Goal: Task Accomplishment & Management: Use online tool/utility

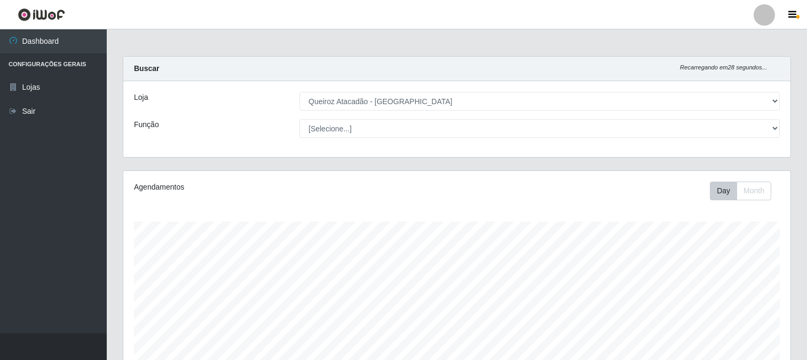
select select "464"
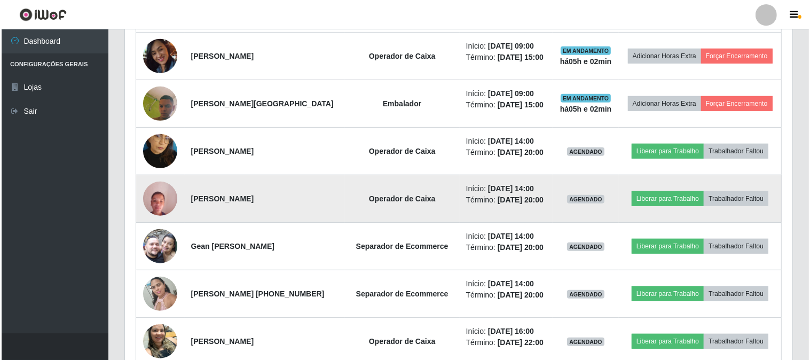
scroll to position [515, 0]
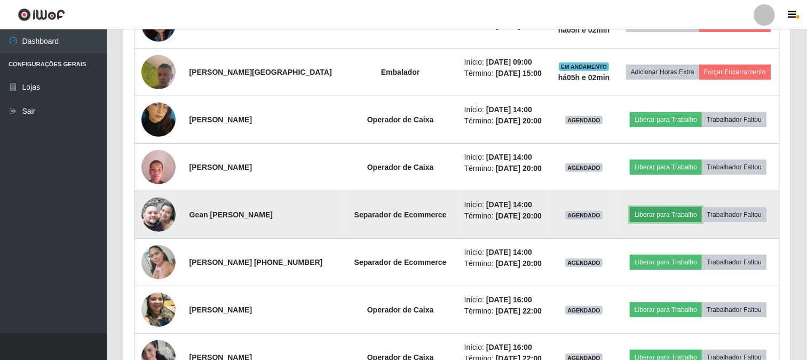
click at [672, 222] on button "Liberar para Trabalho" at bounding box center [666, 214] width 72 height 15
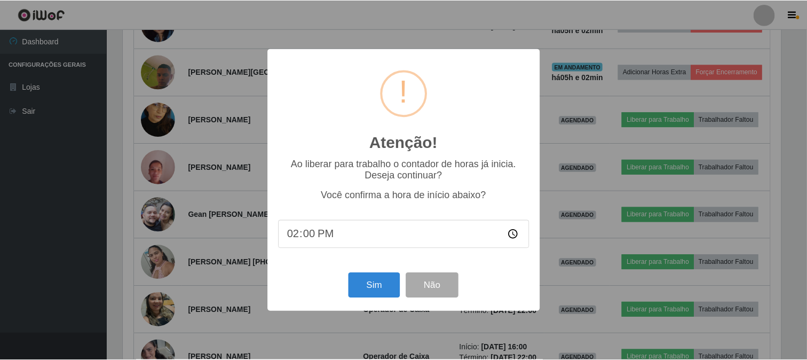
scroll to position [221, 660]
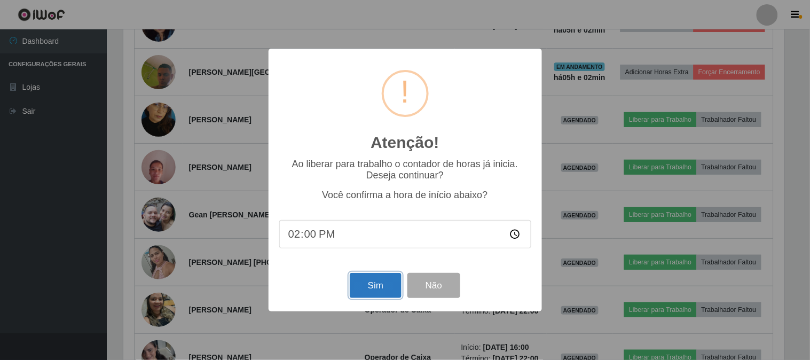
click at [391, 287] on button "Sim" at bounding box center [376, 285] width 52 height 25
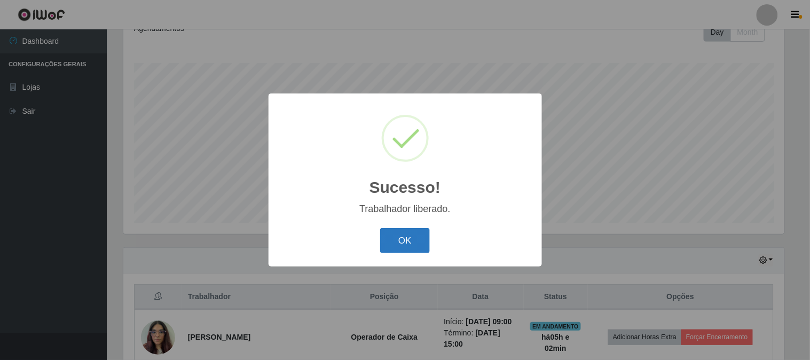
click at [398, 246] on button "OK" at bounding box center [405, 240] width 50 height 25
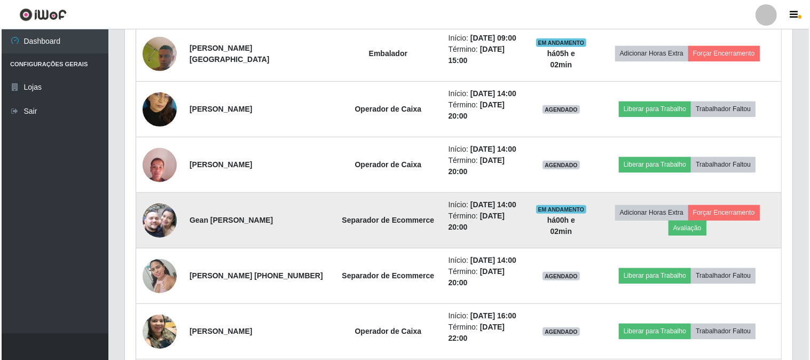
scroll to position [574, 0]
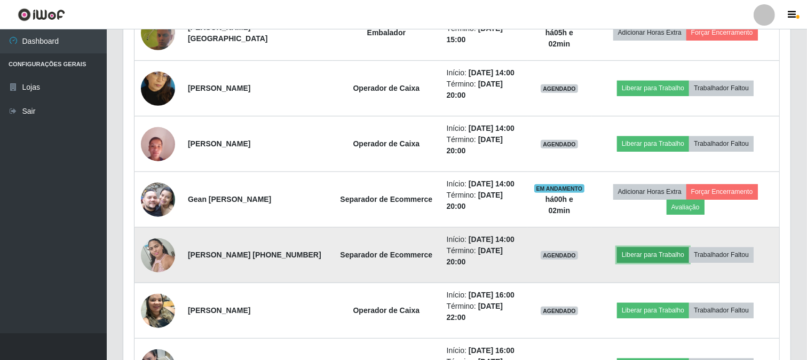
click at [654, 249] on button "Liberar para Trabalho" at bounding box center [653, 254] width 72 height 15
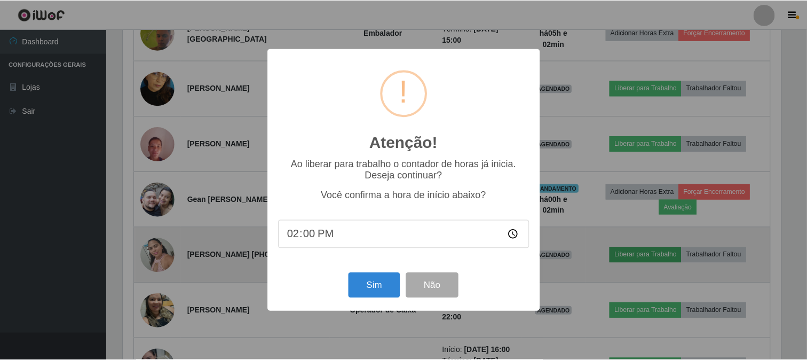
scroll to position [221, 660]
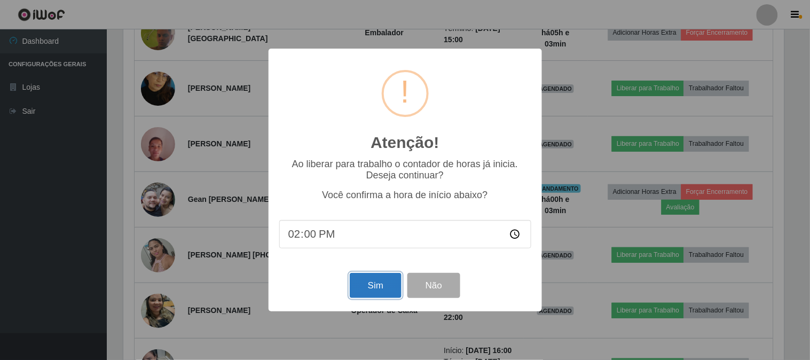
click at [359, 289] on button "Sim" at bounding box center [376, 285] width 52 height 25
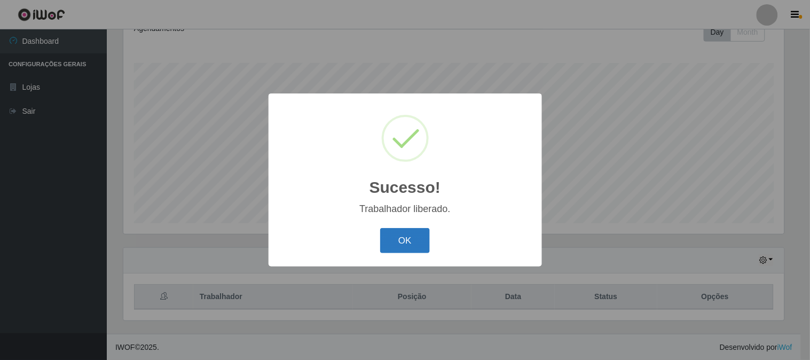
click at [400, 228] on button "OK" at bounding box center [405, 240] width 50 height 25
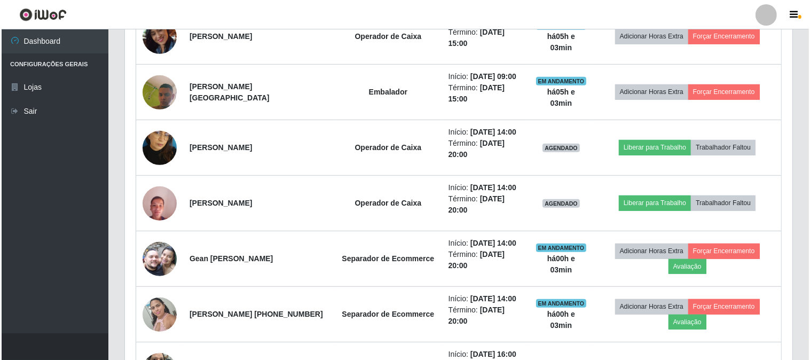
scroll to position [455, 0]
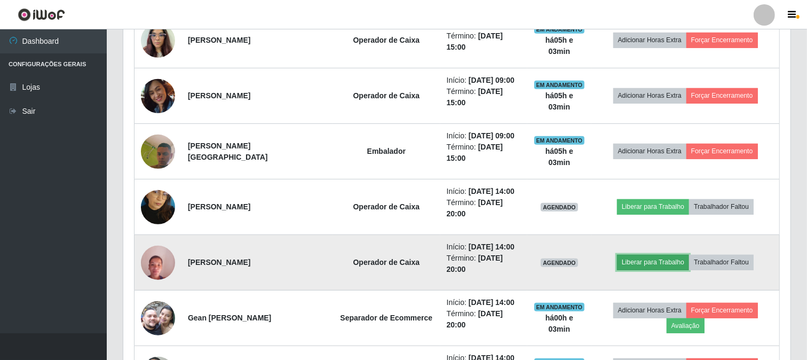
click at [632, 259] on button "Liberar para Trabalho" at bounding box center [653, 262] width 72 height 15
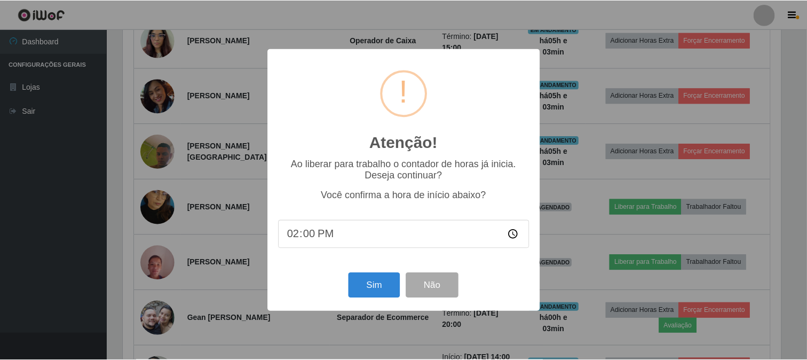
scroll to position [221, 660]
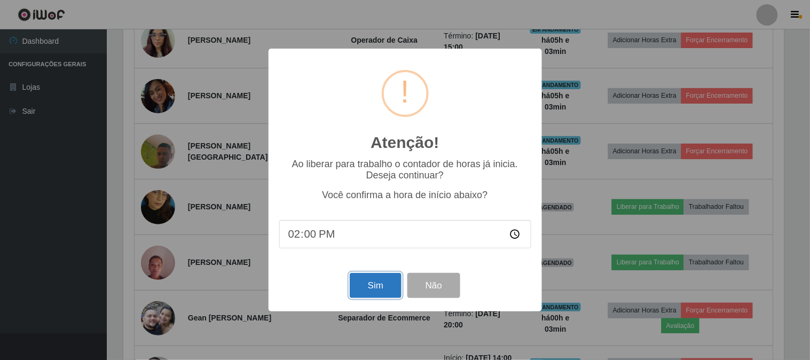
click at [361, 291] on button "Sim" at bounding box center [376, 285] width 52 height 25
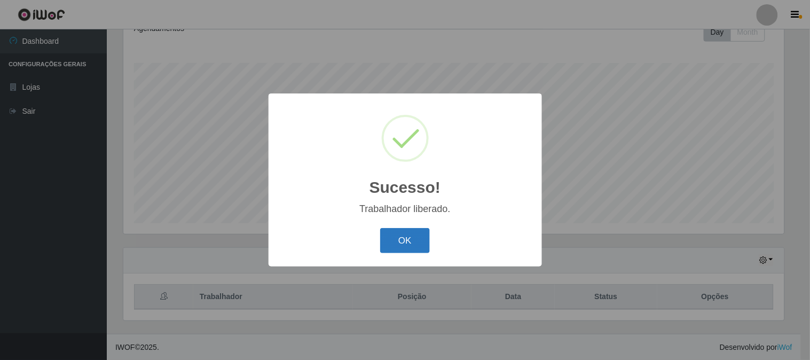
click at [387, 248] on button "OK" at bounding box center [405, 240] width 50 height 25
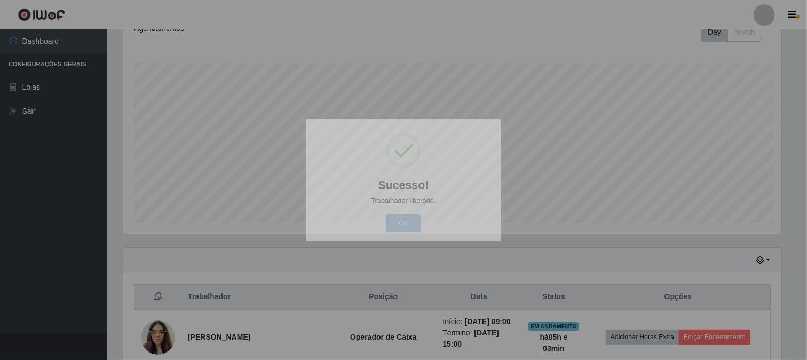
scroll to position [0, 0]
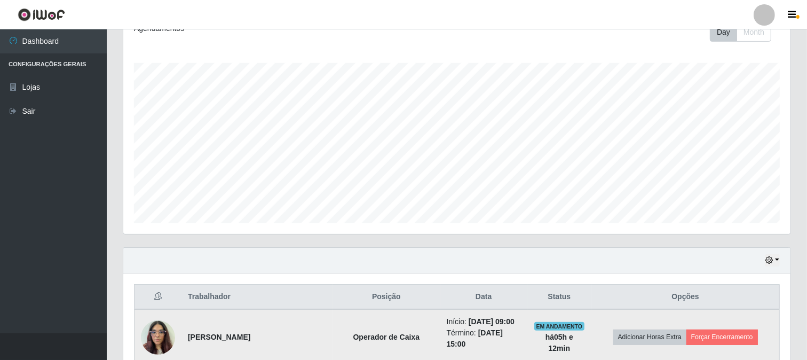
drag, startPoint x: 570, startPoint y: 281, endPoint x: 564, endPoint y: 312, distance: 31.6
